Goal: Information Seeking & Learning: Find specific fact

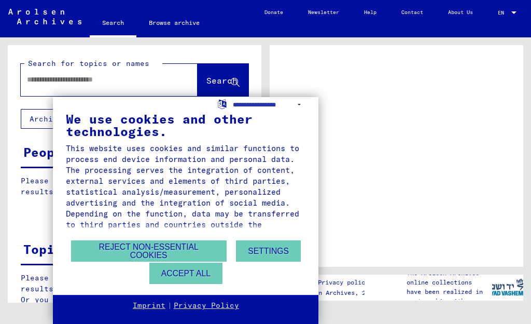
click at [202, 272] on button "Accept all" at bounding box center [185, 272] width 73 height 21
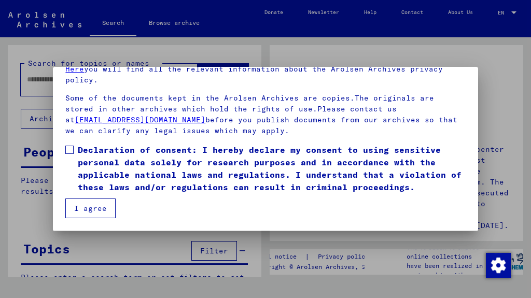
scroll to position [82, 0]
click at [91, 207] on button "I agree" at bounding box center [90, 209] width 50 height 20
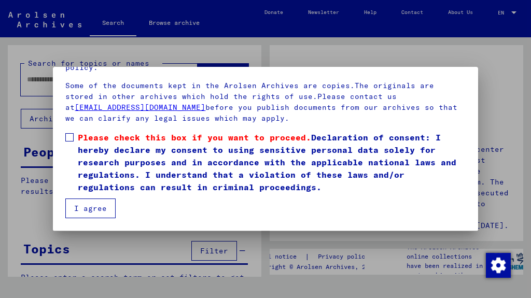
scroll to position [133, 0]
click at [88, 213] on button "I agree" at bounding box center [90, 209] width 50 height 20
click at [74, 136] on label "Please check this box if you want to proceed. Declaration of consent: I hereby …" at bounding box center [265, 162] width 400 height 62
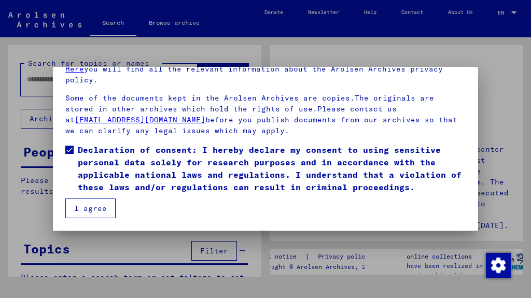
click at [93, 209] on button "I agree" at bounding box center [90, 209] width 50 height 20
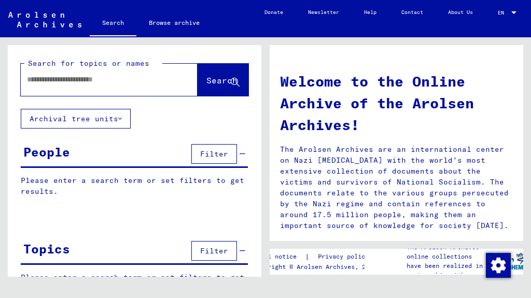
click at [101, 75] on input "text" at bounding box center [97, 79] width 140 height 11
type input "**********"
click at [226, 83] on span "Search" at bounding box center [221, 80] width 31 height 10
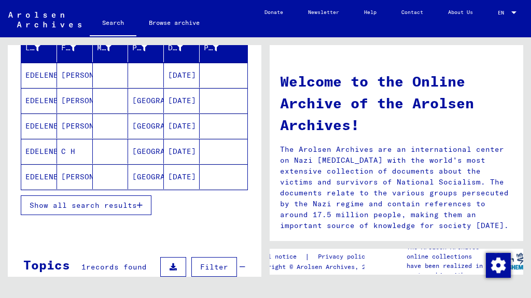
scroll to position [135, 0]
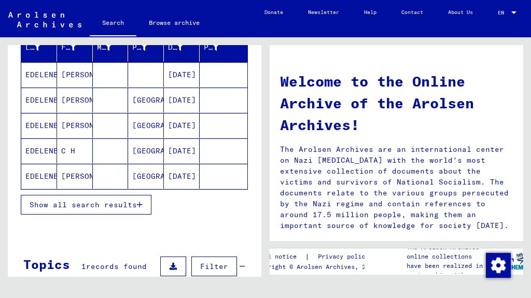
click at [106, 206] on span "Show all search results" at bounding box center [83, 204] width 107 height 9
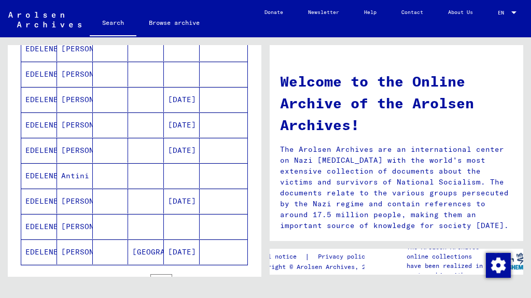
scroll to position [391, 0]
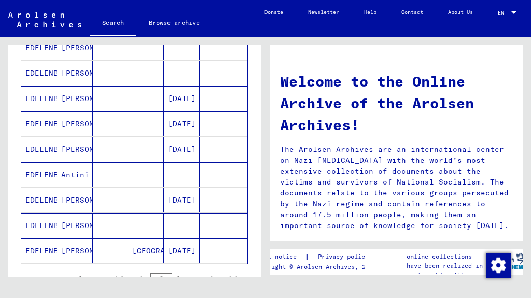
click at [75, 257] on mat-cell "[PERSON_NAME]" at bounding box center [75, 251] width 36 height 25
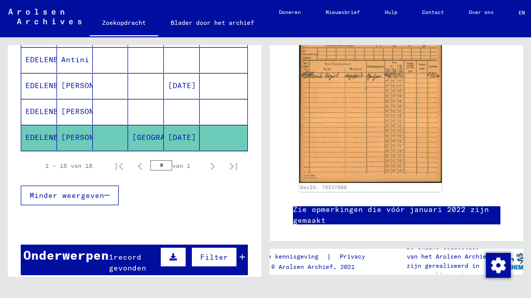
scroll to position [508, 0]
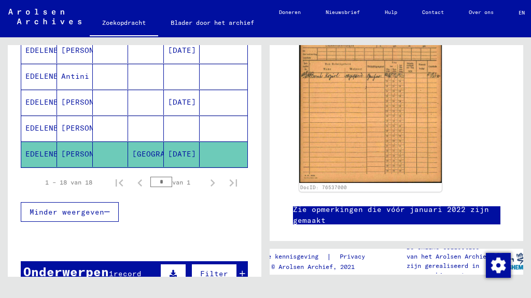
click at [38, 155] on font "EDELENBOSCH" at bounding box center [50, 153] width 51 height 9
click at [81, 154] on font "[PERSON_NAME]" at bounding box center [91, 153] width 61 height 9
click at [110, 158] on mat-cell at bounding box center [111, 154] width 36 height 25
click at [191, 154] on font "[DATE]" at bounding box center [182, 153] width 28 height 9
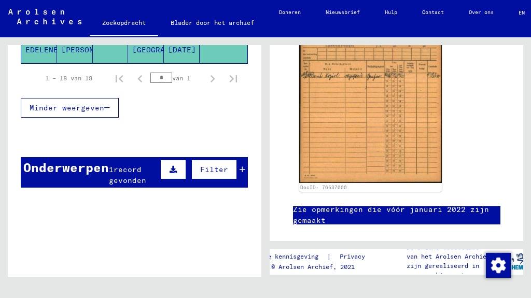
scroll to position [612, 0]
click at [176, 163] on button at bounding box center [173, 170] width 26 height 20
click at [76, 205] on icon at bounding box center [75, 201] width 6 height 7
click at [68, 210] on button at bounding box center [74, 202] width 33 height 20
click at [78, 202] on button at bounding box center [74, 202] width 33 height 20
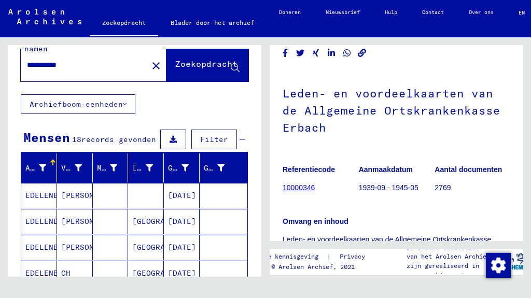
scroll to position [24, 0]
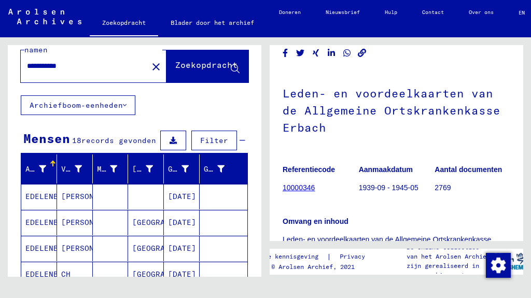
click at [175, 131] on button at bounding box center [173, 141] width 26 height 20
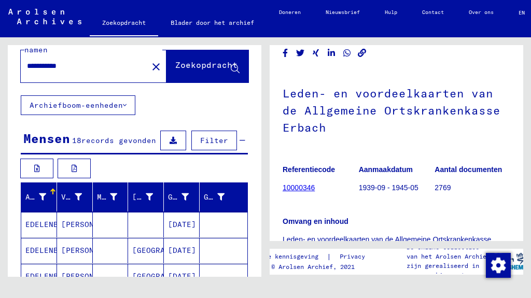
click at [68, 162] on button at bounding box center [74, 169] width 33 height 20
click at [34, 169] on icon at bounding box center [37, 168] width 6 height 7
click at [36, 173] on button at bounding box center [36, 169] width 33 height 20
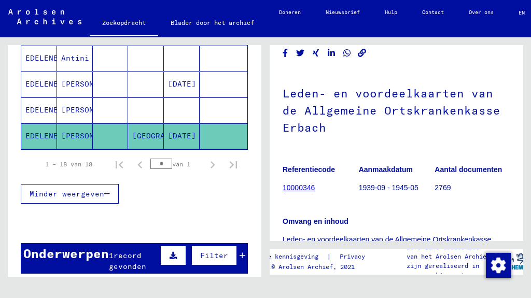
scroll to position [554, 0]
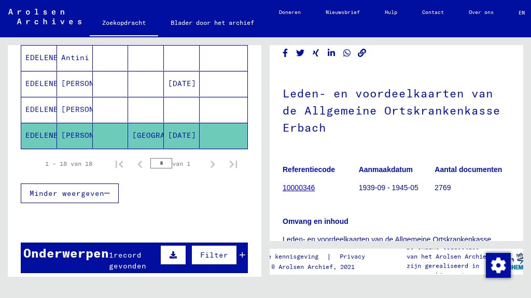
click at [189, 137] on font "[DATE]" at bounding box center [182, 135] width 28 height 9
click at [145, 187] on div "Minder weergeven" at bounding box center [134, 193] width 227 height 30
click at [112, 148] on mat-row "[PERSON_NAME] Amsterdam [DATE]" at bounding box center [134, 136] width 226 height 26
click at [37, 145] on mat-cell "EDELENBOSCH" at bounding box center [39, 135] width 36 height 25
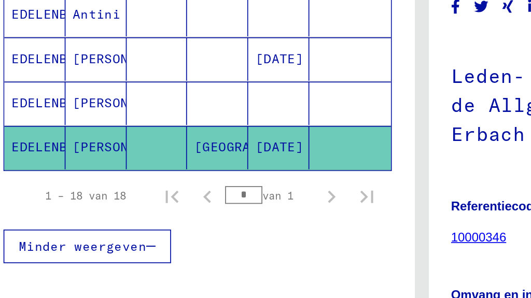
scroll to position [0, 2]
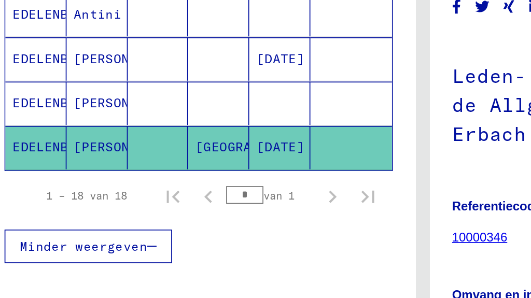
click at [33, 189] on font "Minder weergeven" at bounding box center [65, 193] width 75 height 9
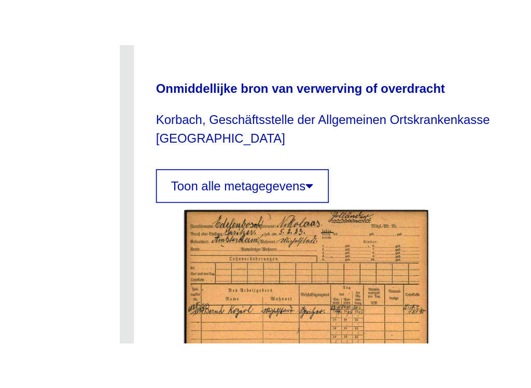
scroll to position [0, 33]
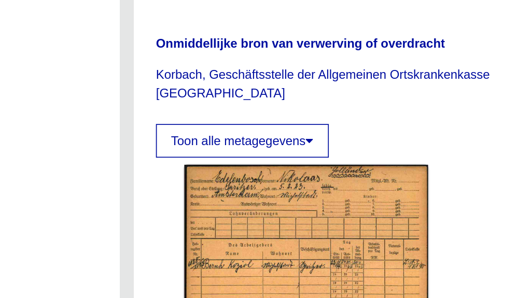
click at [279, 146] on img at bounding box center [350, 229] width 143 height 166
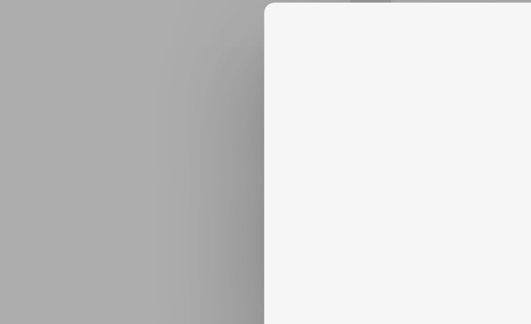
scroll to position [388, 0]
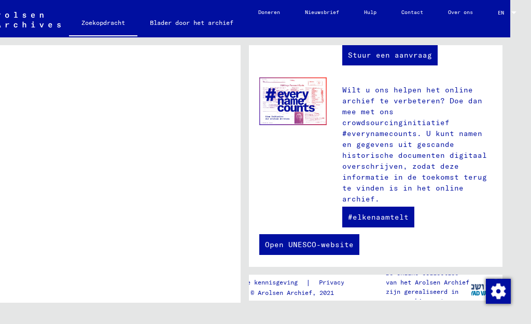
scroll to position [656, 0]
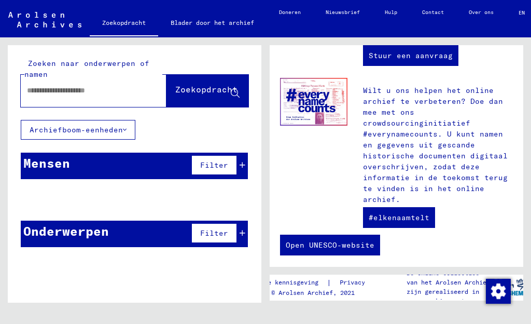
click at [223, 239] on button "Filter" at bounding box center [214, 233] width 46 height 20
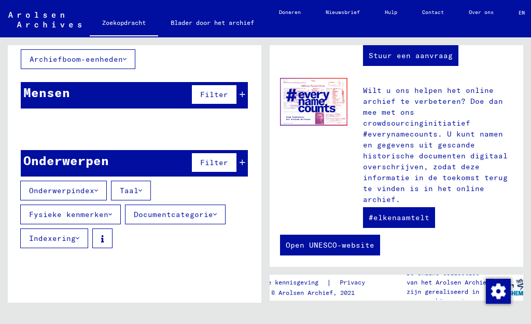
scroll to position [71, 0]
click at [225, 99] on font "Filter" at bounding box center [214, 94] width 28 height 9
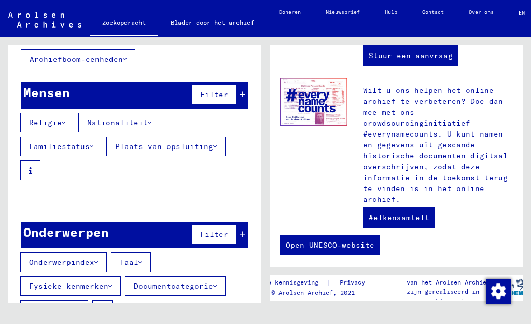
click at [90, 142] on font "Familiestatus" at bounding box center [59, 146] width 61 height 9
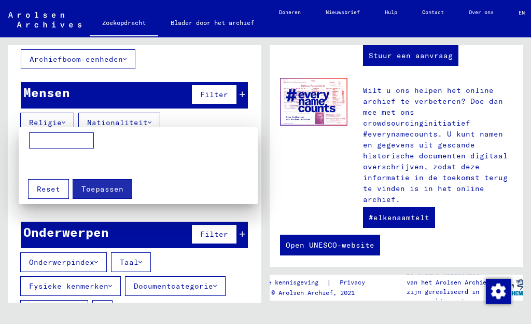
click at [49, 142] on input at bounding box center [61, 140] width 65 height 17
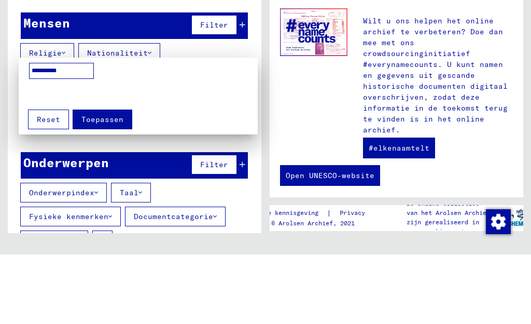
type input "**********"
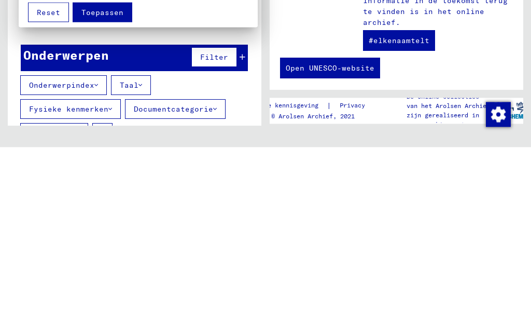
click at [109, 184] on font "Toepassen" at bounding box center [102, 188] width 42 height 9
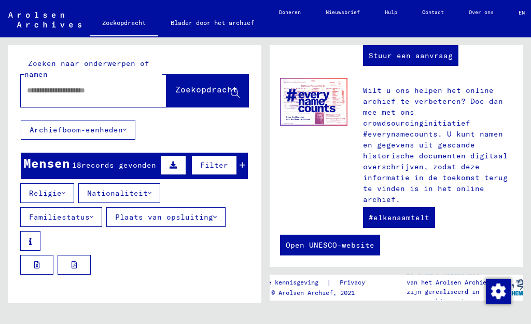
scroll to position [0, 0]
click at [71, 82] on div at bounding box center [78, 90] width 115 height 23
click at [57, 108] on div "Zoeken naar onderwerpen of namen Zoekopdracht" at bounding box center [135, 82] width 254 height 75
click at [53, 95] on input "text" at bounding box center [81, 90] width 108 height 11
click at [49, 96] on input "text" at bounding box center [81, 90] width 108 height 11
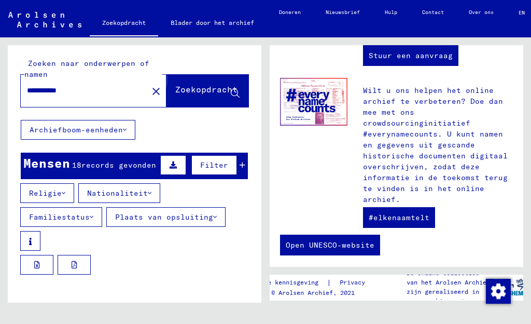
type input "**********"
click at [227, 93] on font "Zoekopdracht" at bounding box center [206, 89] width 62 height 10
click at [199, 95] on font "Zoekopdracht" at bounding box center [206, 90] width 62 height 10
click at [209, 93] on font "Zoekopdracht" at bounding box center [206, 89] width 62 height 10
click at [204, 94] on font "Zoekopdracht" at bounding box center [206, 89] width 62 height 10
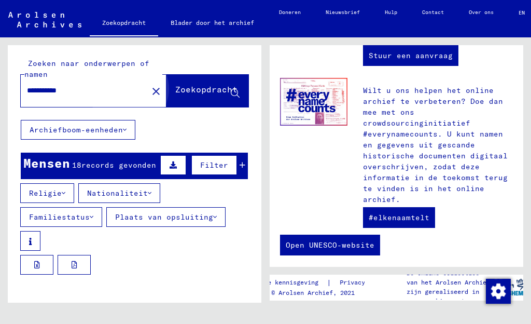
click at [202, 101] on button "Zoekopdracht" at bounding box center [207, 91] width 82 height 32
click at [209, 90] on font "Zoekopdracht" at bounding box center [206, 89] width 62 height 10
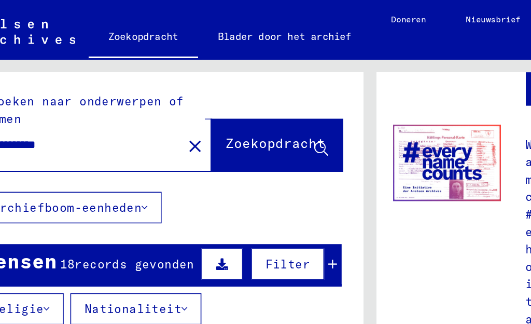
click at [175, 91] on font "Zoekopdracht" at bounding box center [206, 89] width 62 height 10
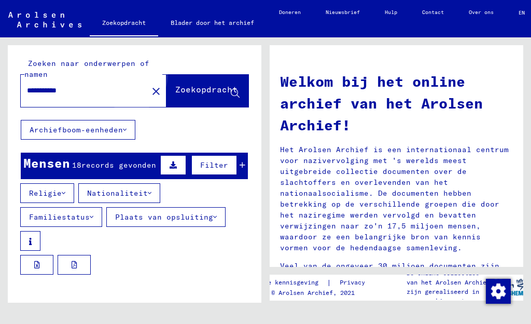
click at [205, 88] on font "Zoekopdracht" at bounding box center [206, 89] width 62 height 10
click at [199, 94] on font "Zoekopdracht" at bounding box center [206, 89] width 62 height 10
click at [90, 212] on font "Familiestatus" at bounding box center [59, 216] width 61 height 9
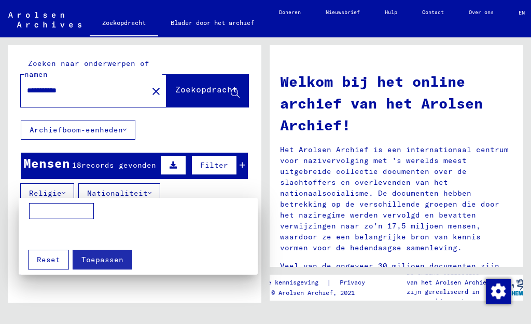
click at [53, 209] on input at bounding box center [61, 211] width 65 height 17
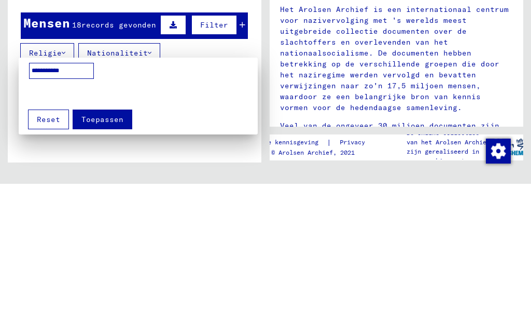
type input "**********"
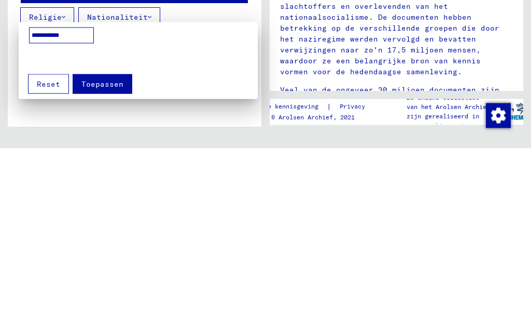
click at [101, 255] on font "Toepassen" at bounding box center [102, 259] width 42 height 9
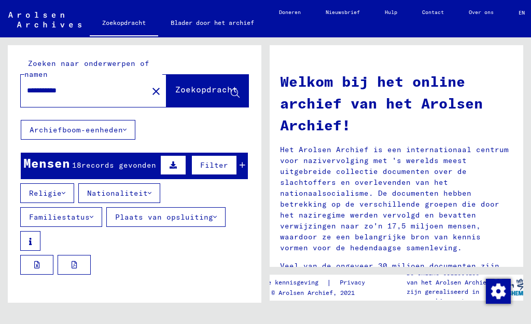
click at [108, 167] on font "records gevonden" at bounding box center [118, 164] width 75 height 9
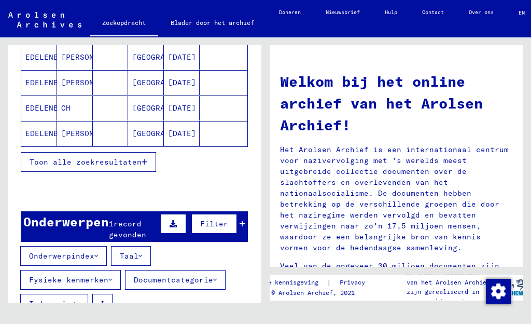
scroll to position [257, 0]
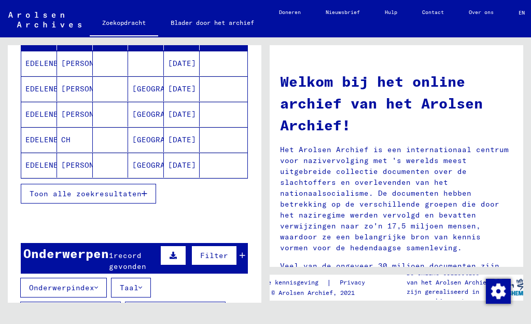
click at [132, 189] on font "Toon alle zoekresultaten" at bounding box center [86, 193] width 112 height 9
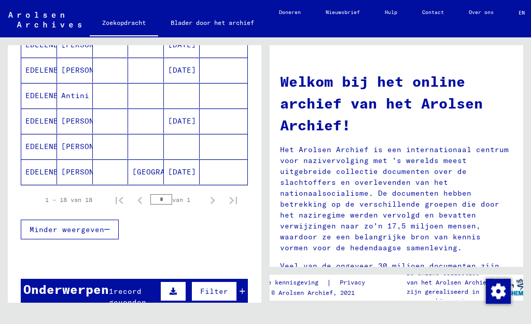
scroll to position [579, 0]
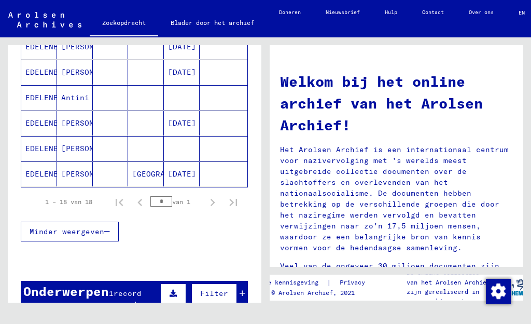
click at [180, 169] on font "[DATE]" at bounding box center [182, 173] width 28 height 9
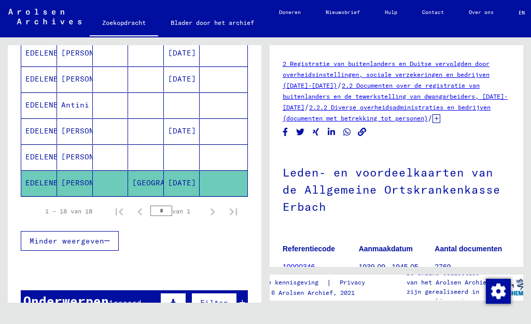
click at [456, 94] on font "2.2 Documenten over de registratie van buitenlanders en de tewerkstelling van d…" at bounding box center [395, 96] width 225 height 30
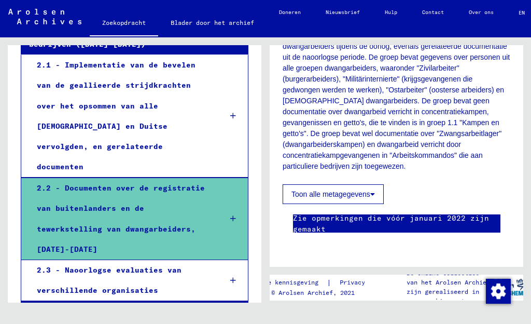
scroll to position [209, 0]
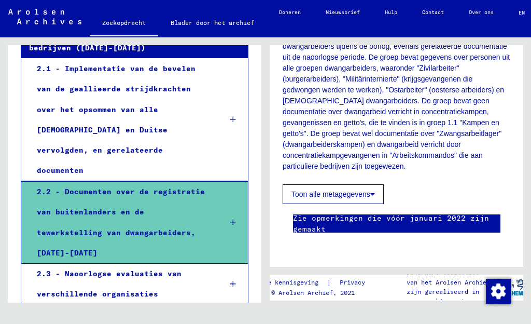
click at [214, 182] on div "2.2 - Documenten over de registratie van buitenlanders en de tewerkstelling van…" at bounding box center [121, 222] width 185 height 81
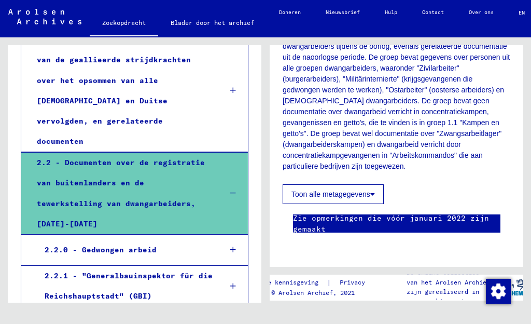
scroll to position [239, 0]
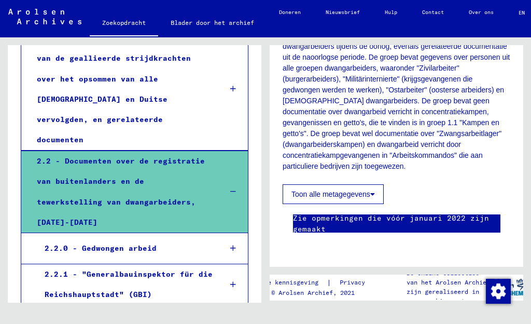
click at [130, 243] on font "2.2.0 - Gedwongen arbeid" at bounding box center [101, 247] width 112 height 9
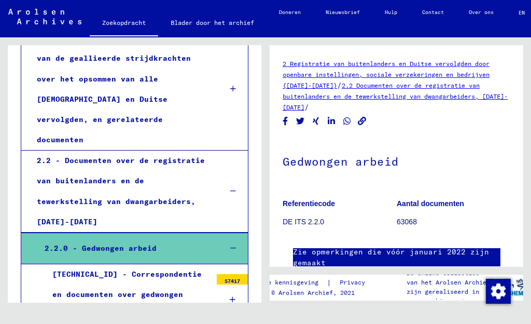
click at [410, 224] on font "63068" at bounding box center [407, 221] width 20 height 8
click at [301, 220] on font "DE ITS 2.2.0" at bounding box center [303, 221] width 41 height 8
click at [333, 164] on font "Gedwongen arbeid" at bounding box center [341, 161] width 116 height 15
click at [386, 154] on h1 "Gedwongen arbeid" at bounding box center [397, 160] width 228 height 46
click at [397, 260] on link "Zie opmerkingen die vóór januari 2022 zijn gemaakt" at bounding box center [396, 257] width 207 height 22
